Goal: Information Seeking & Learning: Learn about a topic

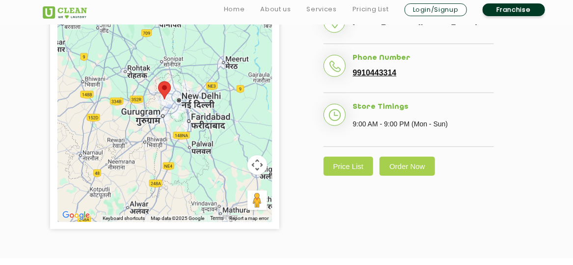
scroll to position [283, 0]
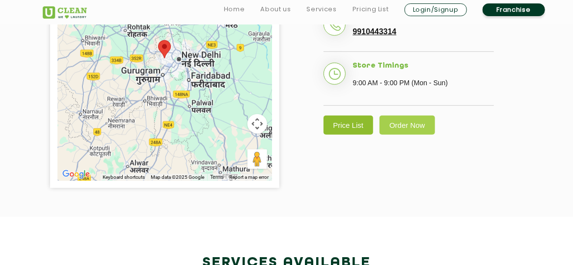
click at [353, 135] on link "Price List" at bounding box center [348, 125] width 50 height 19
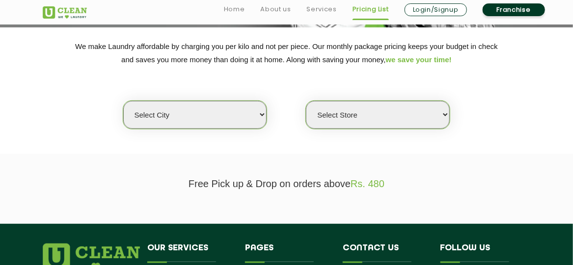
scroll to position [161, 0]
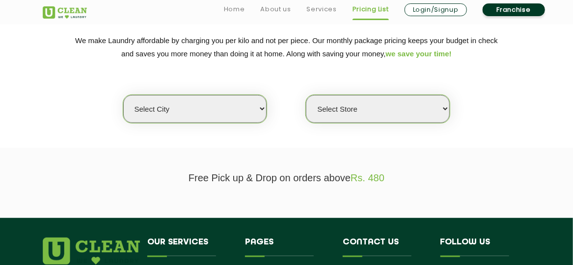
click at [257, 109] on select "Select city [GEOGRAPHIC_DATA] [GEOGRAPHIC_DATA] [GEOGRAPHIC_DATA] [GEOGRAPHIC_D…" at bounding box center [194, 109] width 143 height 28
select select "1"
click at [123, 95] on select "Select city [GEOGRAPHIC_DATA] [GEOGRAPHIC_DATA] [GEOGRAPHIC_DATA] [GEOGRAPHIC_D…" at bounding box center [194, 109] width 143 height 28
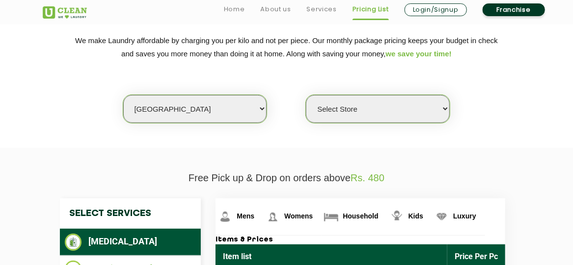
click at [343, 109] on select "Select Store [GEOGRAPHIC_DATA] [GEOGRAPHIC_DATA] 2 [GEOGRAPHIC_DATA] [PERSON_NA…" at bounding box center [377, 109] width 143 height 28
select select "118"
click at [306, 95] on select "Select Store [GEOGRAPHIC_DATA] [GEOGRAPHIC_DATA] 2 [GEOGRAPHIC_DATA] [PERSON_NA…" at bounding box center [377, 109] width 143 height 28
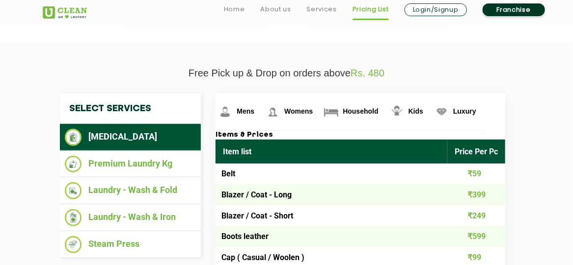
scroll to position [267, 0]
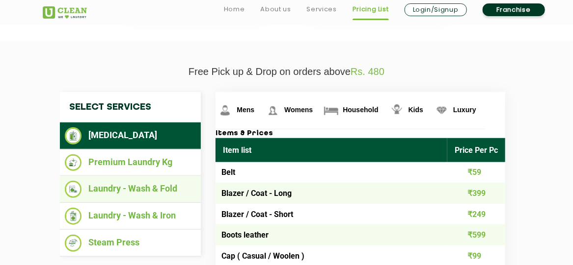
click at [173, 181] on li "Laundry - Wash & Fold" at bounding box center [130, 189] width 131 height 17
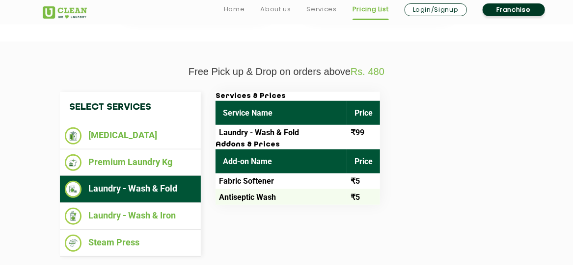
click at [269, 132] on td "Laundry - Wash & Fold" at bounding box center [280, 133] width 131 height 16
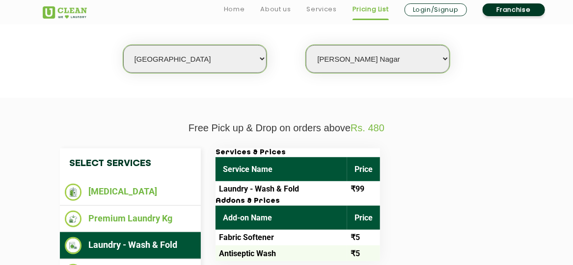
scroll to position [332, 0]
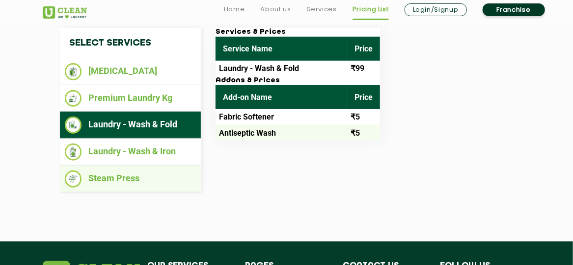
click at [166, 174] on li "Steam Press" at bounding box center [130, 179] width 131 height 17
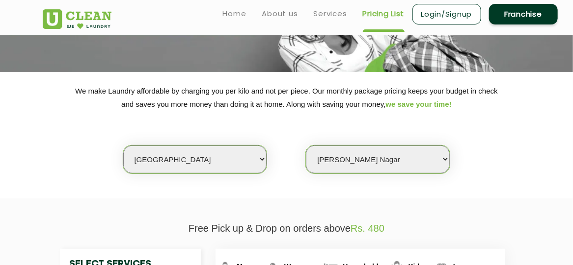
scroll to position [110, 0]
click at [191, 138] on div "We make Laundry affordable by charging you per kilo and not per piece. Our mont…" at bounding box center [286, 130] width 502 height 90
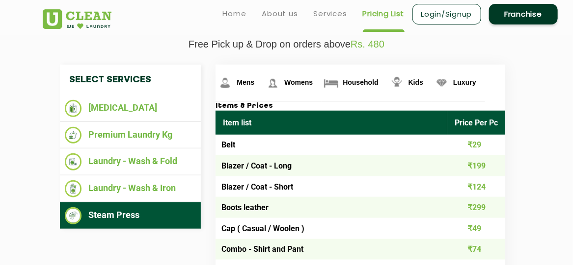
scroll to position [296, 0]
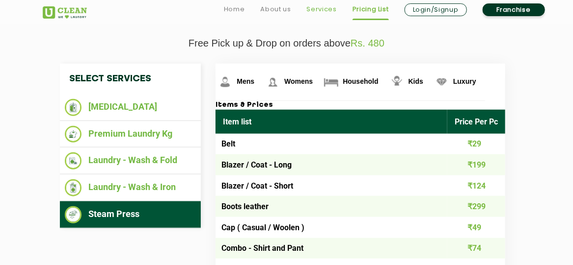
click at [317, 6] on link "Services" at bounding box center [322, 9] width 30 height 12
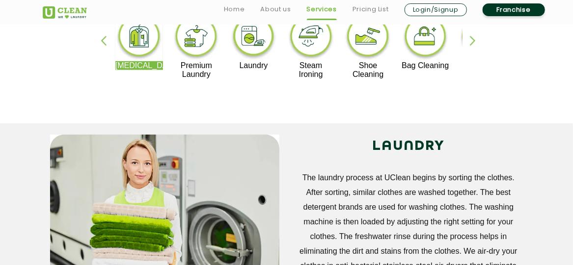
scroll to position [259, 0]
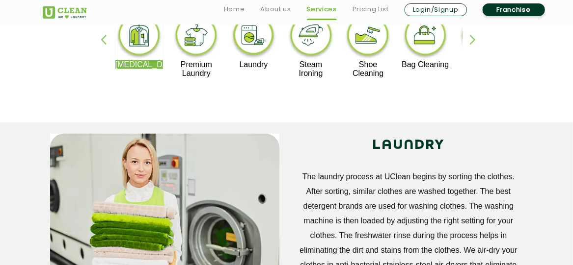
click at [257, 53] on img at bounding box center [254, 37] width 48 height 48
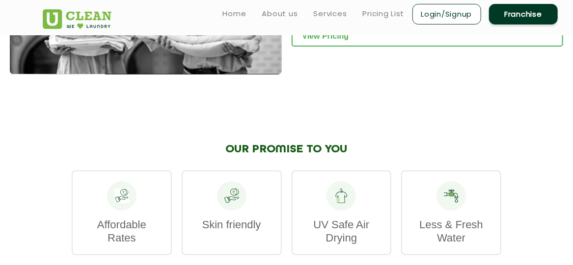
scroll to position [1458, 0]
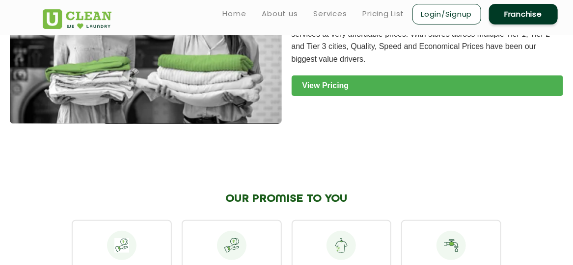
click at [380, 80] on link "View Pricing" at bounding box center [427, 86] width 272 height 21
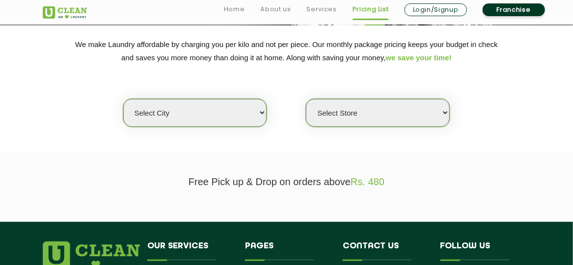
scroll to position [157, 0]
